Goal: Use online tool/utility: Utilize a website feature to perform a specific function

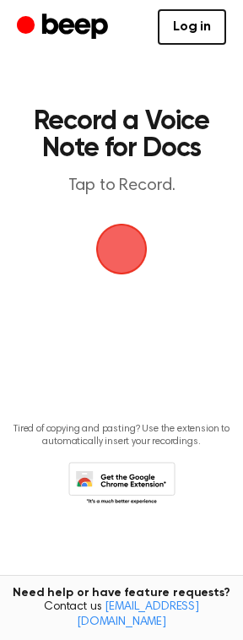
click at [133, 248] on span "button" at bounding box center [121, 248] width 47 height 47
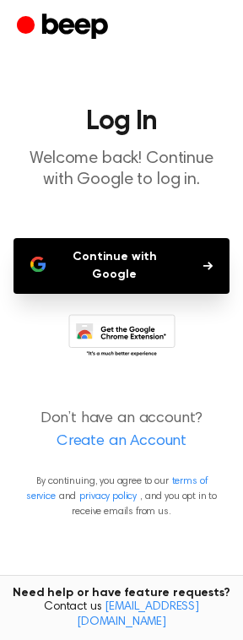
click at [94, 257] on button "Continue with Google" at bounding box center [122, 266] width 216 height 56
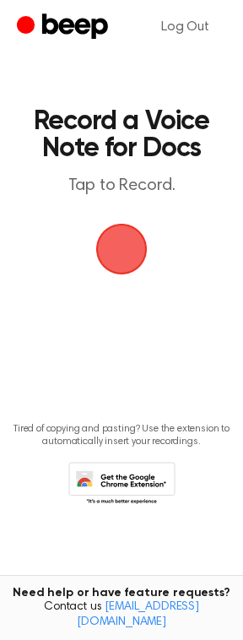
click at [130, 247] on span "button" at bounding box center [121, 248] width 47 height 47
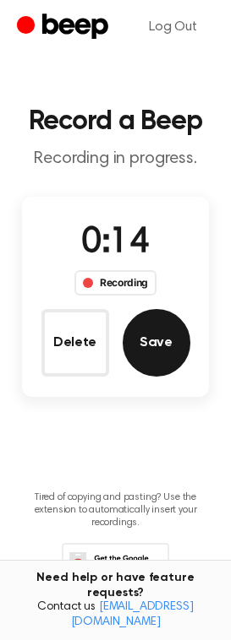
click at [181, 342] on button "Save" at bounding box center [156, 343] width 68 height 68
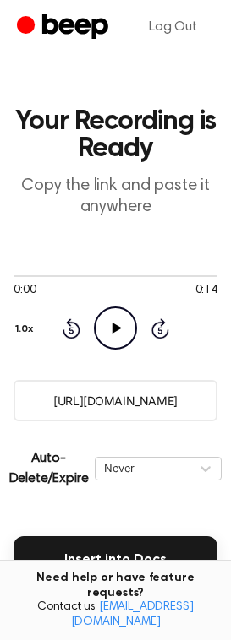
click at [108, 329] on icon "Play Audio" at bounding box center [115, 328] width 43 height 43
drag, startPoint x: 79, startPoint y: 271, endPoint x: 93, endPoint y: 260, distance: 17.4
click at [93, 260] on div "0:01 0:14 Your browser does not support the [object Object] element. 1.0x Rewin…" at bounding box center [116, 309] width 204 height 128
drag, startPoint x: 42, startPoint y: 274, endPoint x: 105, endPoint y: 246, distance: 68.4
click at [100, 246] on div "0:03 0:14 Your browser does not support the [object Object] element. 1.0x Rewin…" at bounding box center [116, 309] width 204 height 128
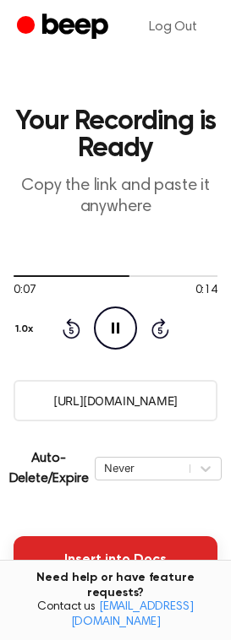
click at [131, 551] on button "Insert into Docs" at bounding box center [116, 559] width 204 height 47
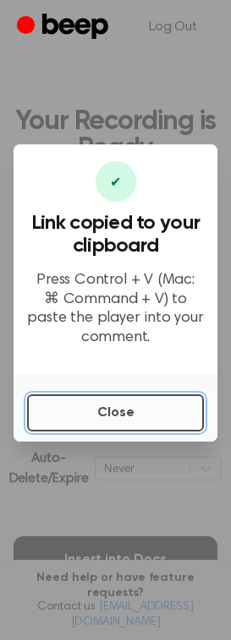
click at [79, 415] on button "Close" at bounding box center [115, 412] width 176 height 37
